Goal: Find specific page/section: Find specific page/section

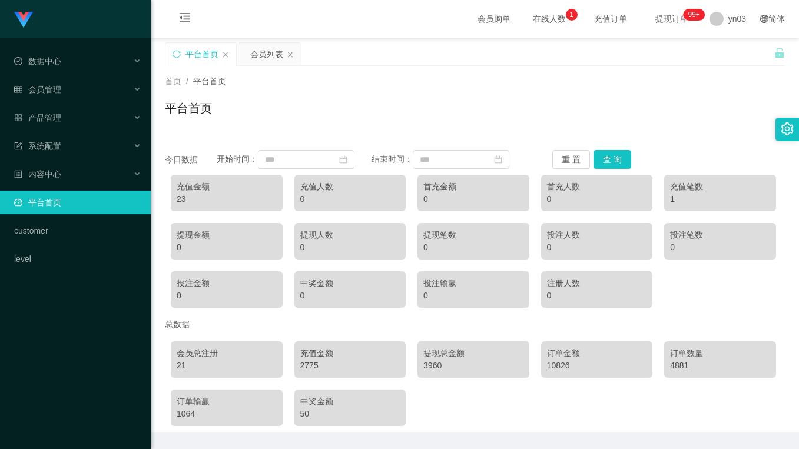
scroll to position [38, 0]
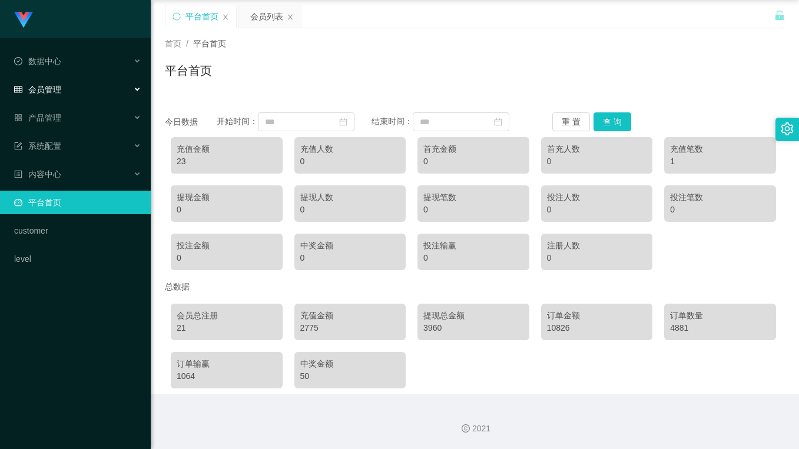
click at [59, 90] on span "会员管理" at bounding box center [37, 89] width 47 height 9
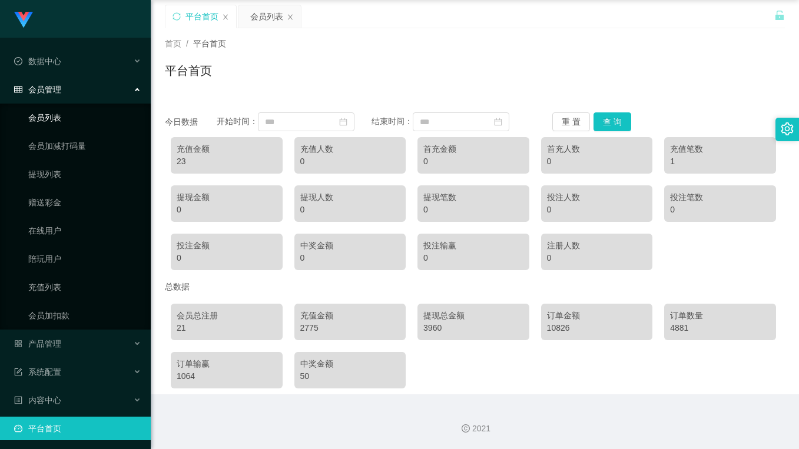
click at [52, 118] on link "会员列表" at bounding box center [84, 118] width 113 height 24
